Goal: Task Accomplishment & Management: Manage account settings

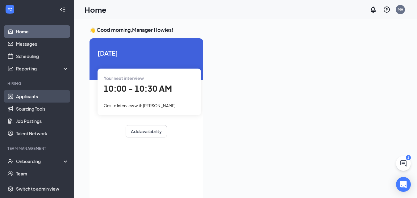
click at [26, 97] on link "Applicants" at bounding box center [42, 96] width 53 height 12
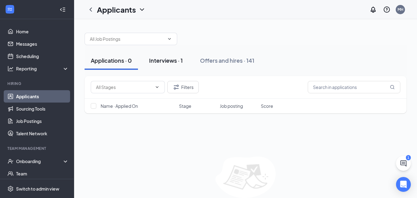
click at [173, 63] on div "Interviews · 1" at bounding box center [166, 60] width 34 height 8
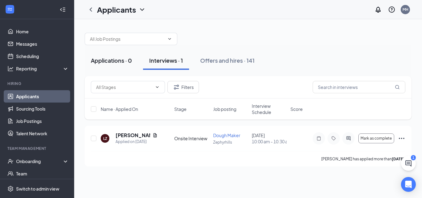
click at [113, 63] on div "Applications · 0" at bounding box center [111, 60] width 41 height 8
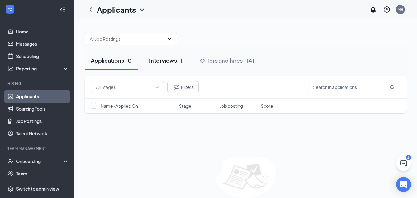
click at [163, 61] on div "Interviews · 1" at bounding box center [166, 60] width 34 height 8
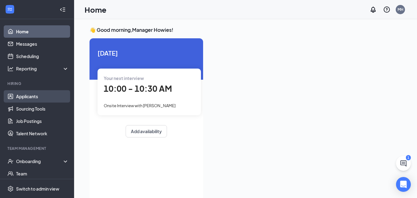
click at [33, 95] on link "Applicants" at bounding box center [42, 96] width 53 height 12
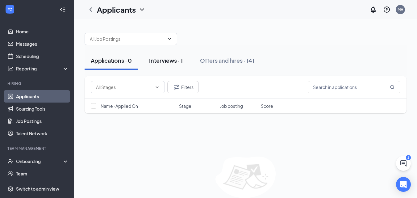
click at [163, 57] on div "Interviews · 1" at bounding box center [166, 60] width 34 height 8
